Goal: Navigation & Orientation: Find specific page/section

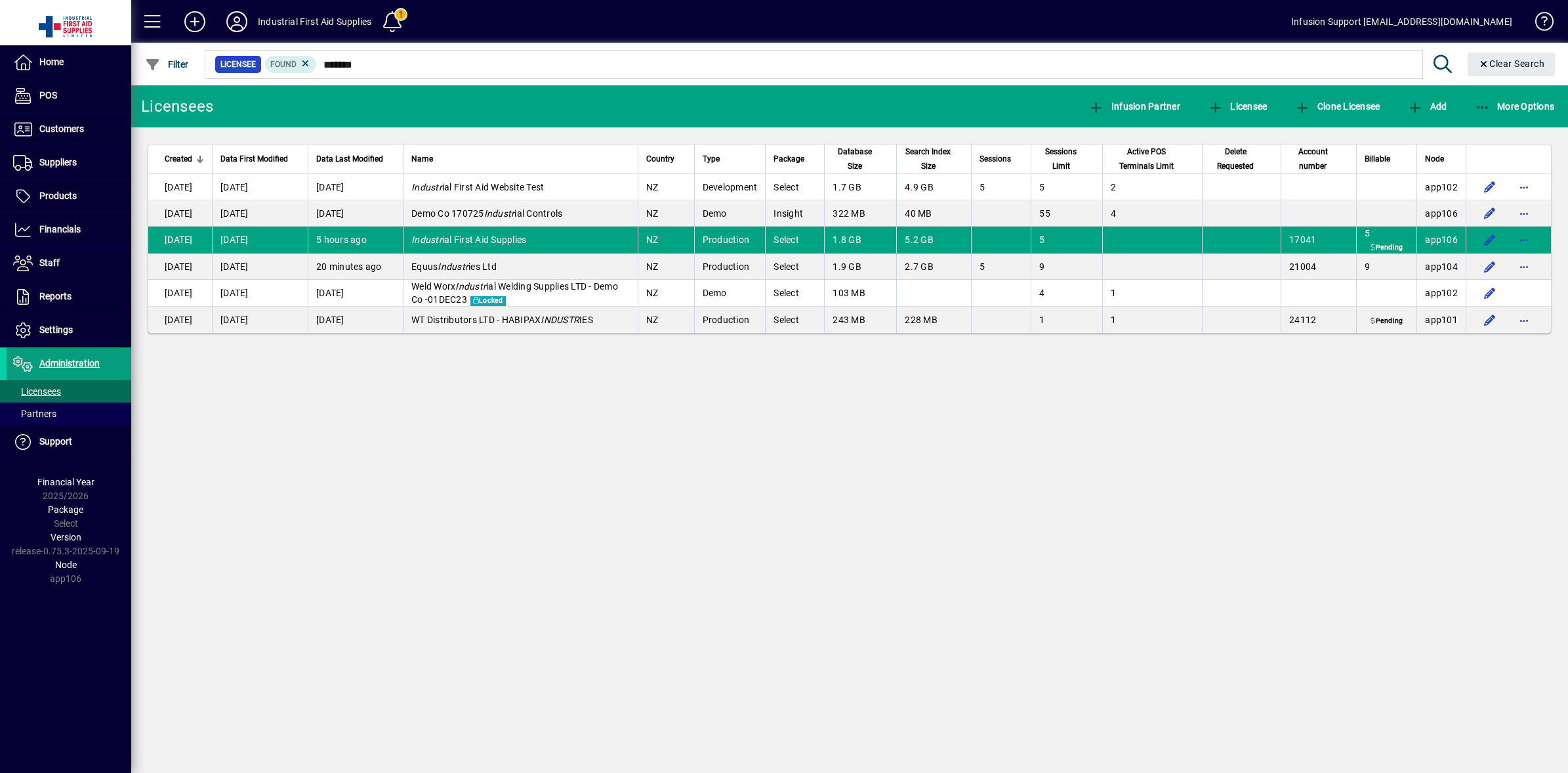
click at [382, 444] on div "Licensees Infusion Partner Licensee Clone Licensee Add More Options Created Dat…" at bounding box center [850, 429] width 1437 height 687
click at [52, 135] on span "Customers" at bounding box center [45, 129] width 78 height 16
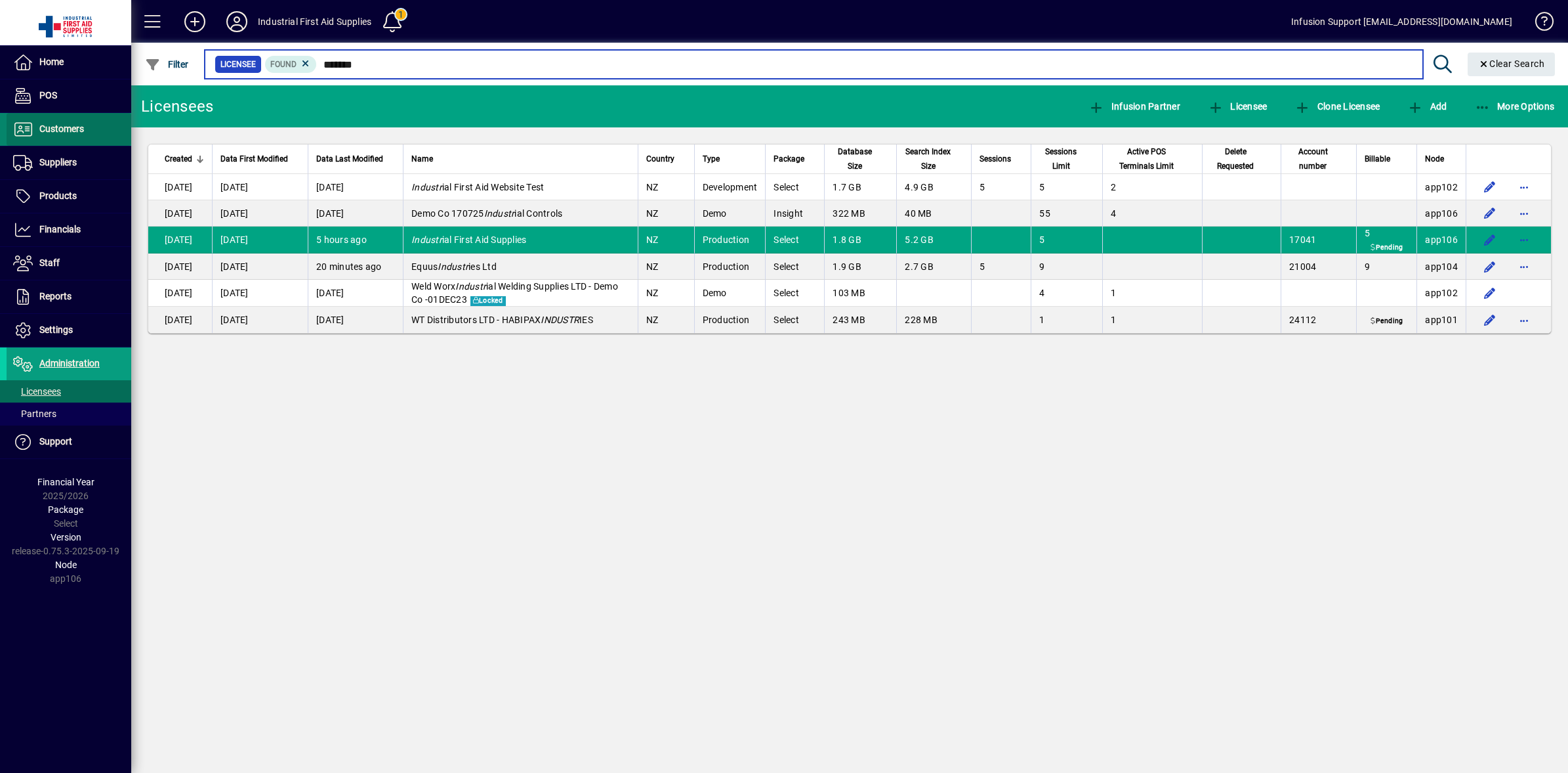
click at [52, 135] on span "Customers" at bounding box center [45, 129] width 78 height 16
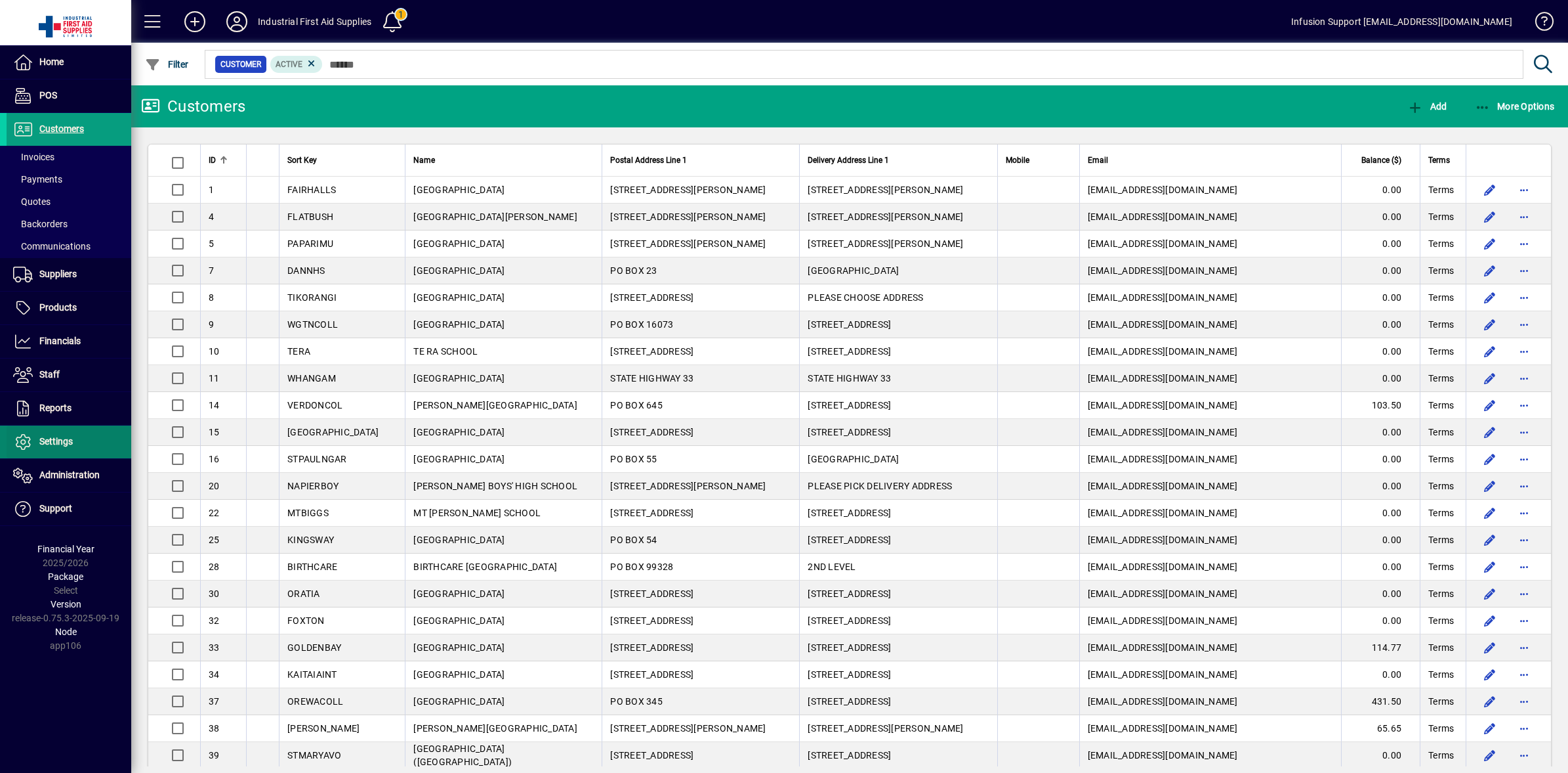
click at [36, 439] on span "Settings" at bounding box center [40, 442] width 66 height 16
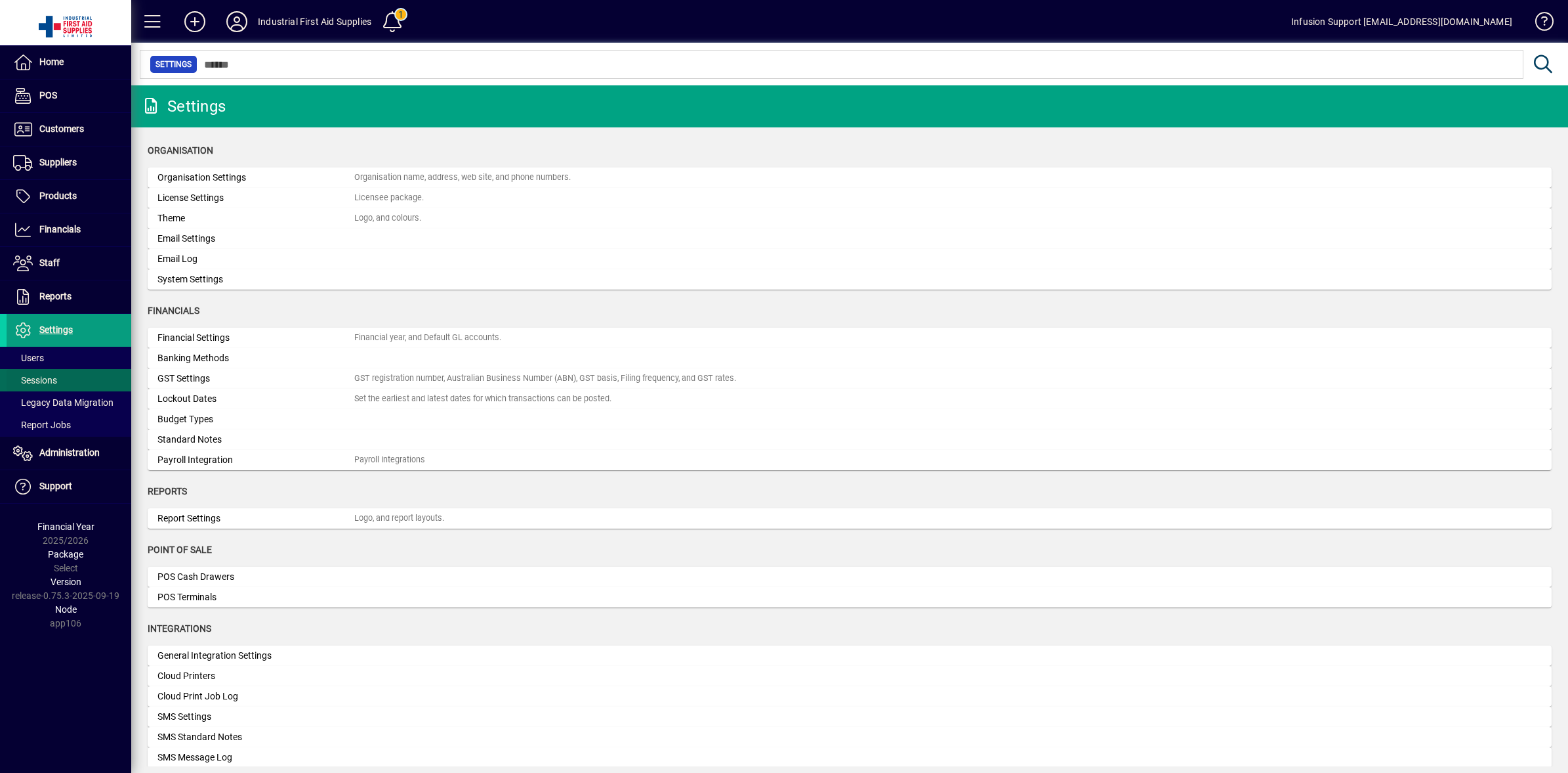
click at [44, 379] on span "Sessions" at bounding box center [36, 379] width 44 height 10
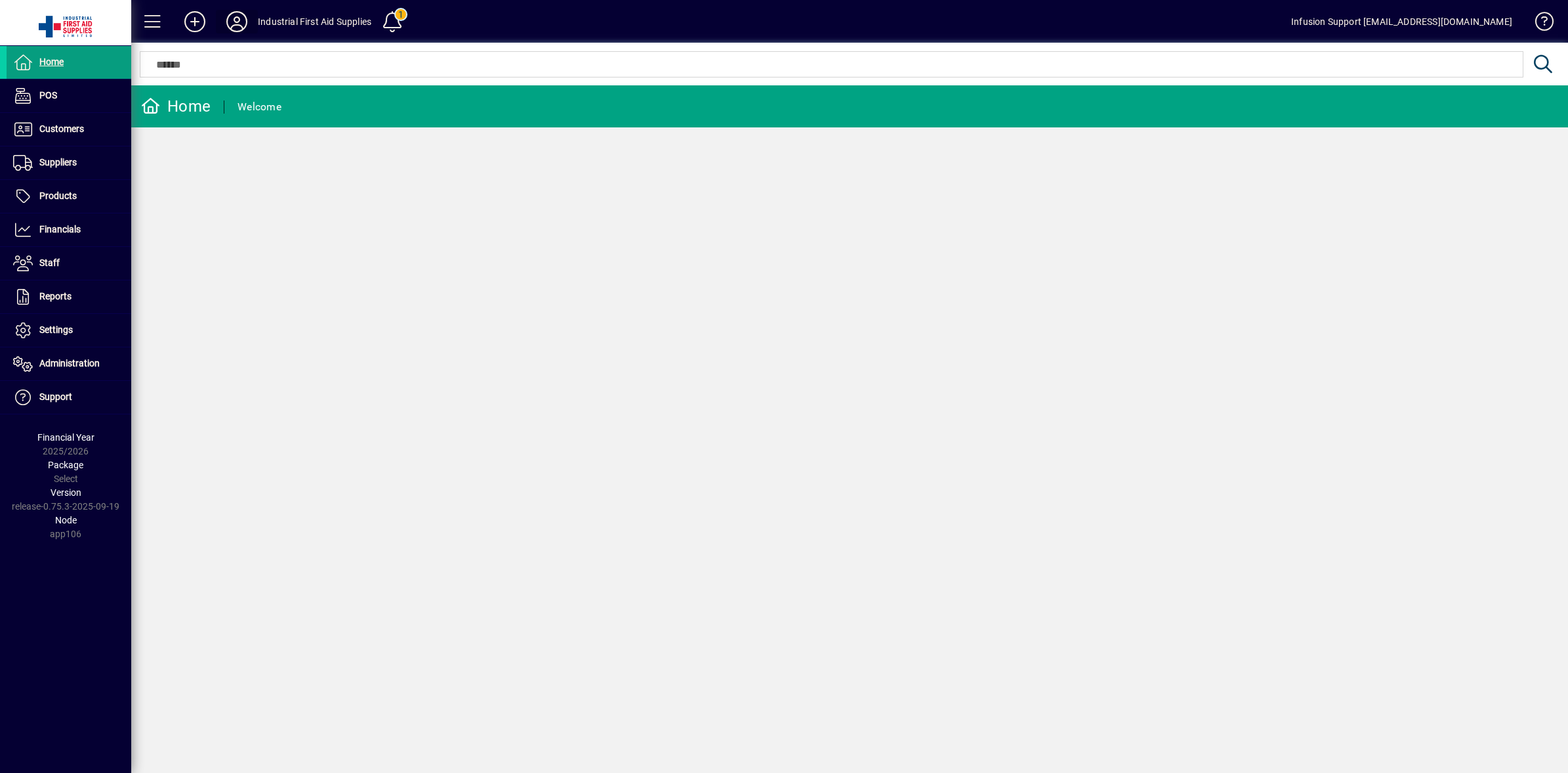
click at [237, 23] on icon at bounding box center [237, 21] width 26 height 21
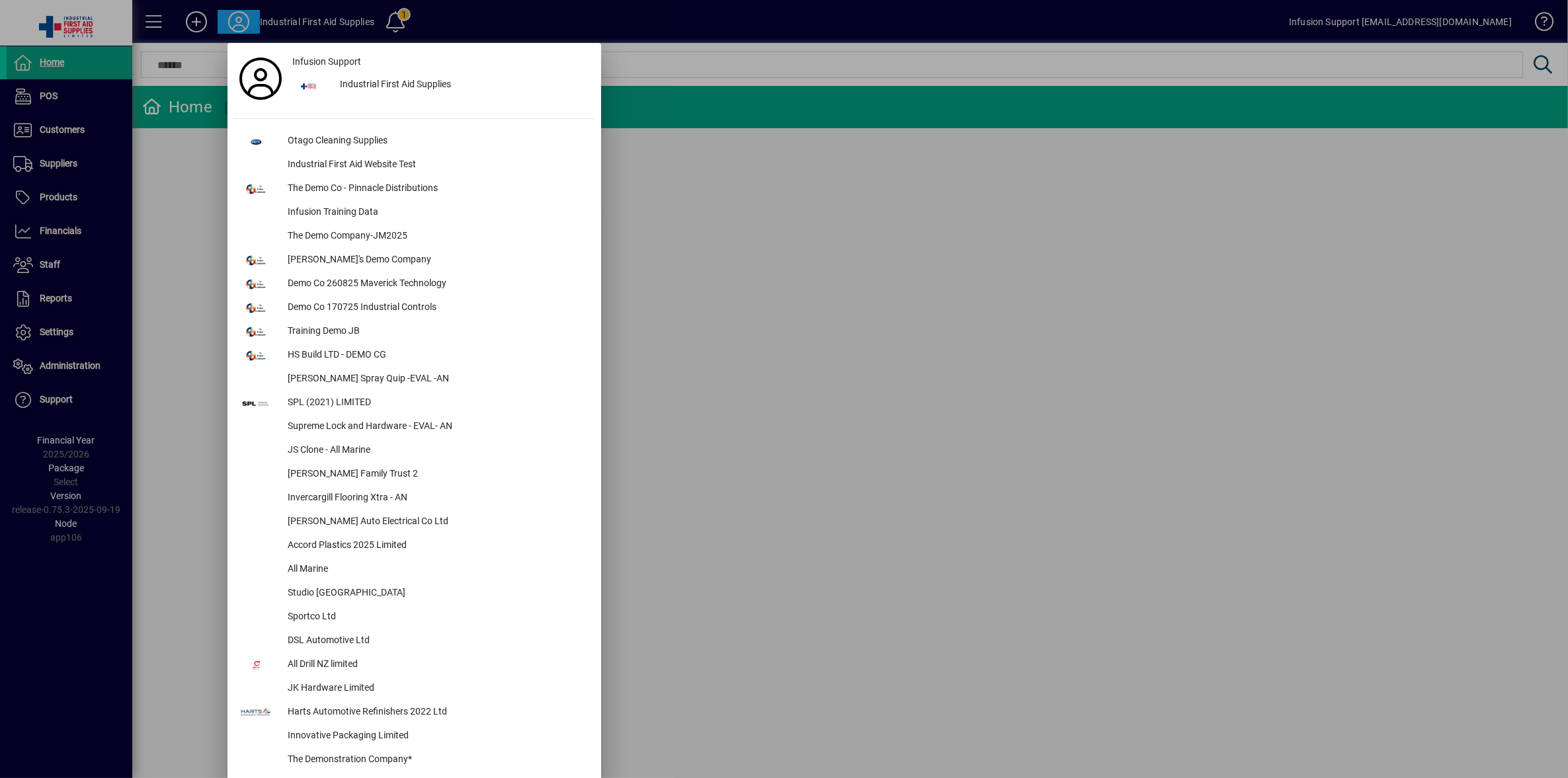
click at [900, 253] on div at bounding box center [784, 389] width 1568 height 778
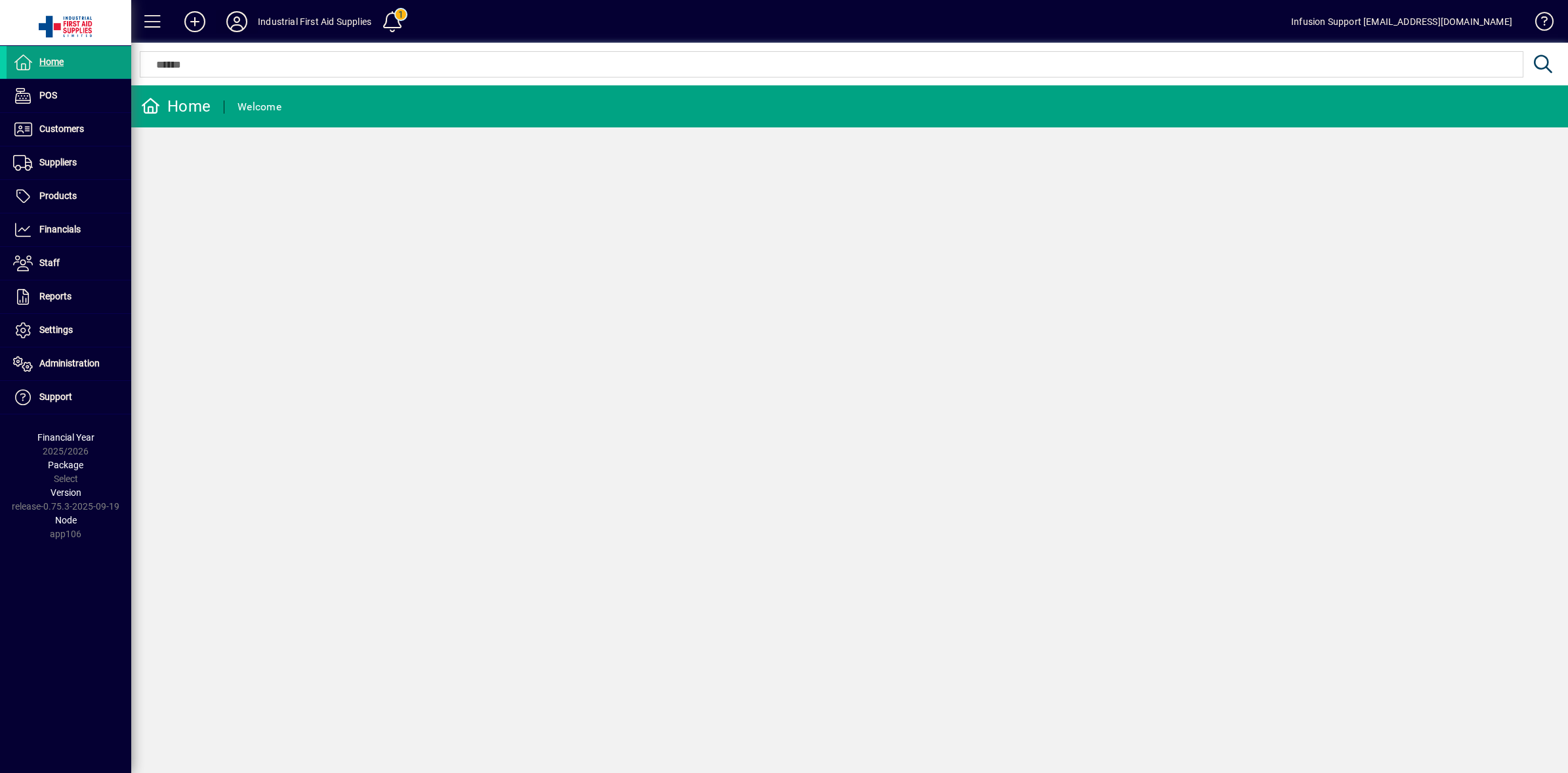
click at [240, 25] on icon at bounding box center [237, 21] width 26 height 21
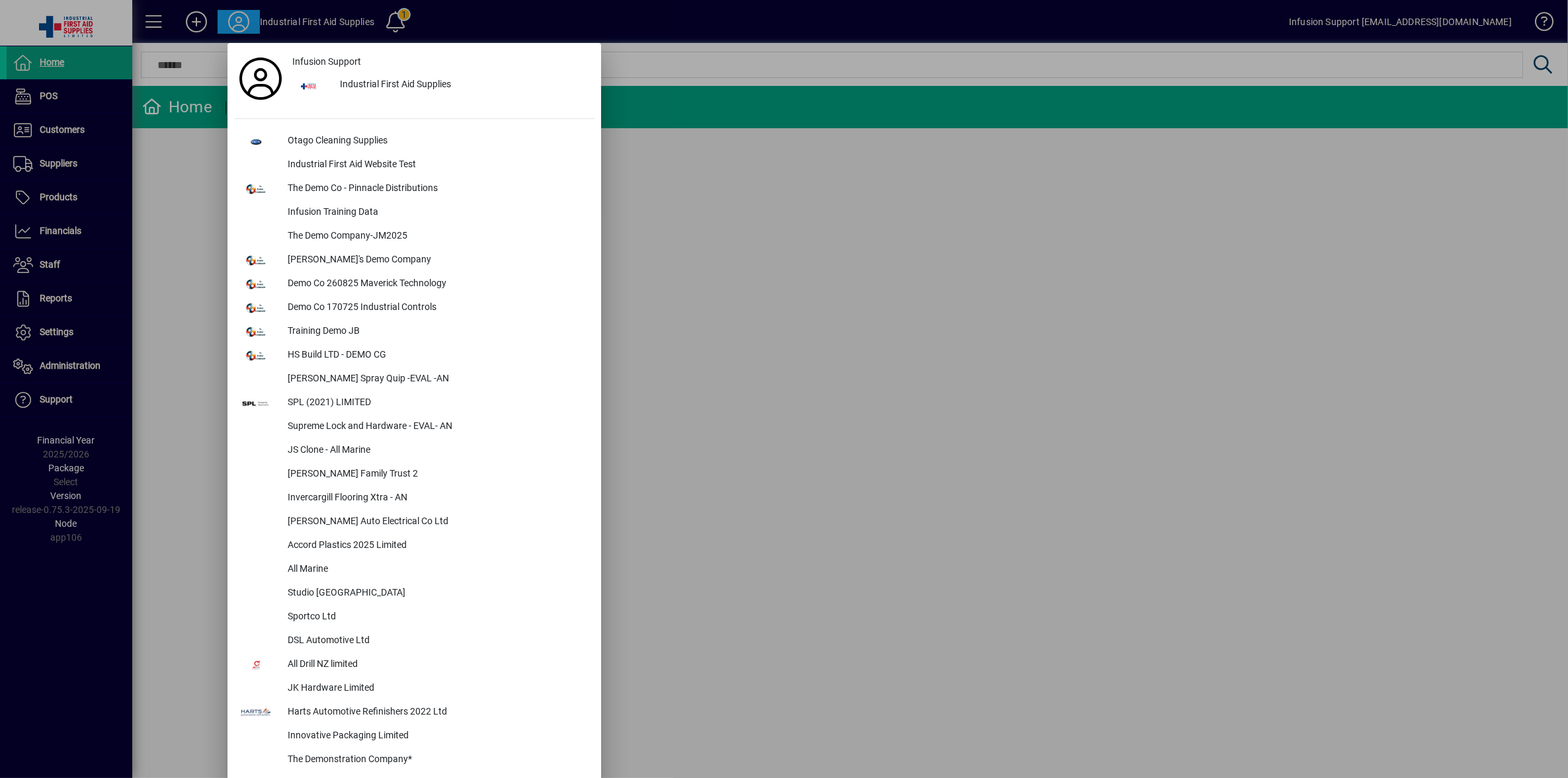
click at [725, 214] on div at bounding box center [784, 389] width 1568 height 778
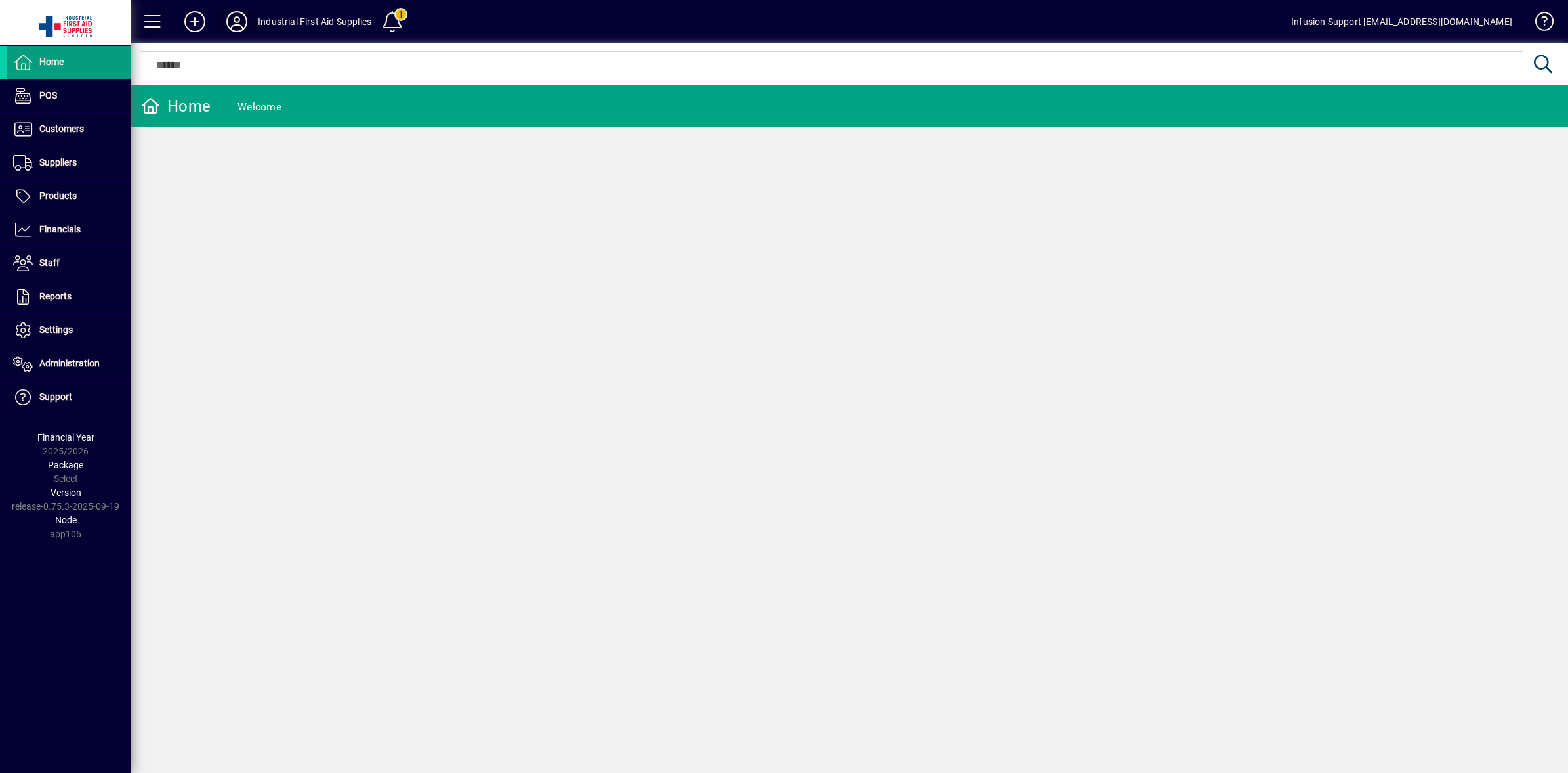
click at [237, 24] on icon at bounding box center [237, 21] width 26 height 21
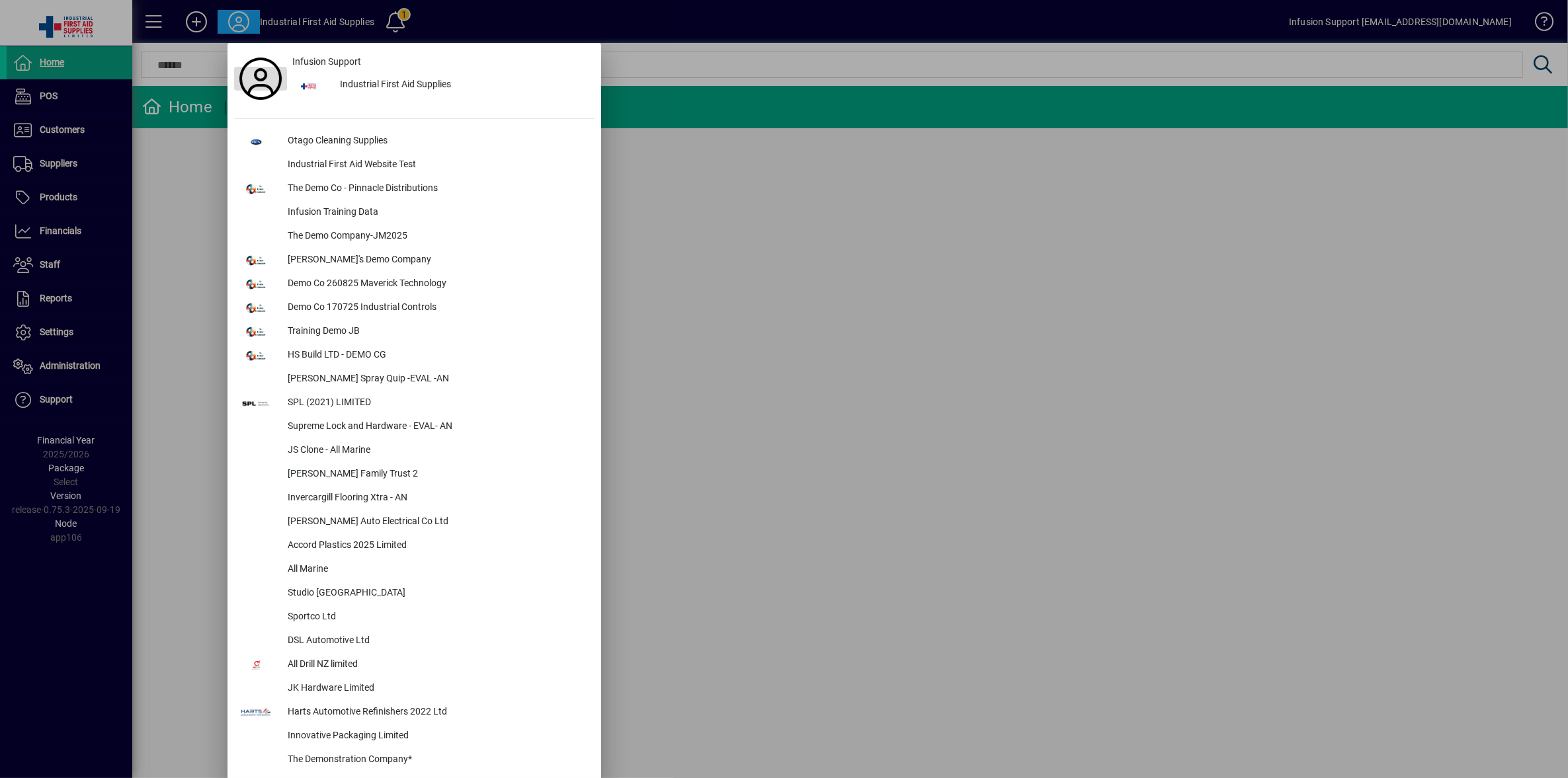
click at [251, 77] on icon at bounding box center [260, 78] width 42 height 42
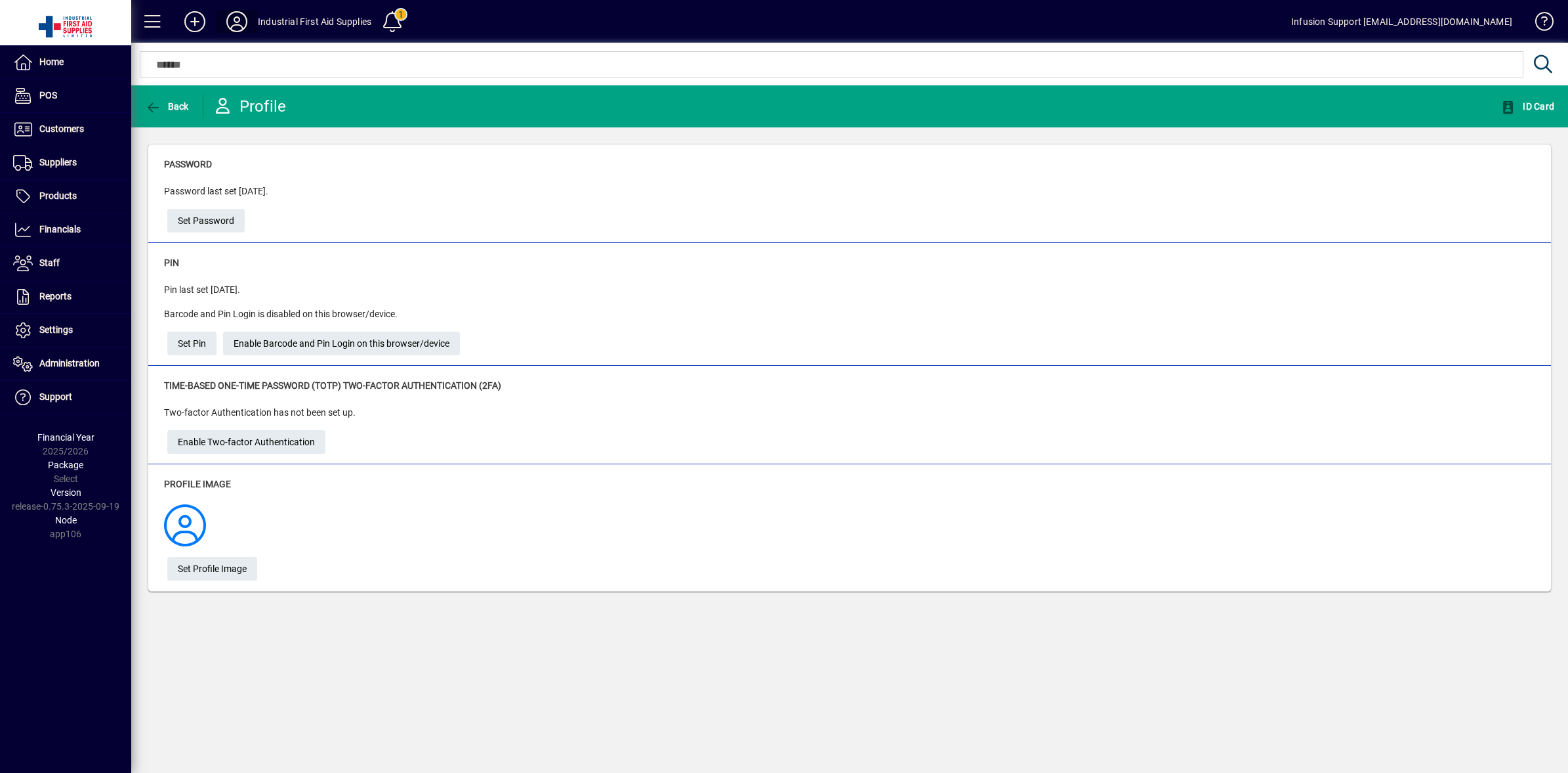
click at [232, 18] on icon at bounding box center [237, 21] width 26 height 21
